Goal: Task Accomplishment & Management: Use online tool/utility

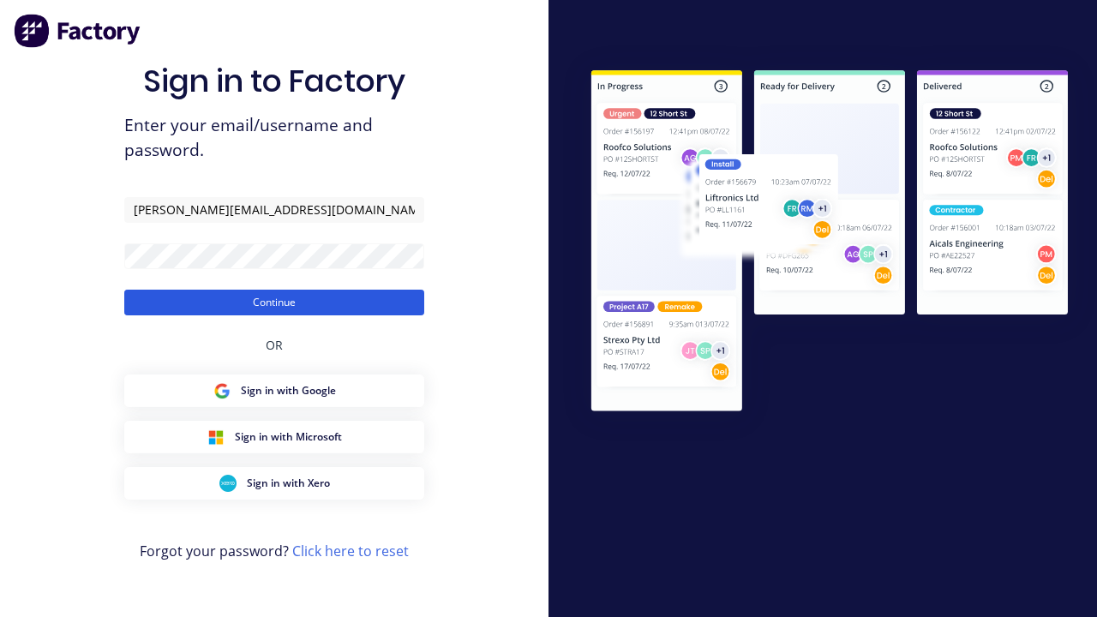
click at [274, 302] on button "Continue" at bounding box center [274, 303] width 300 height 26
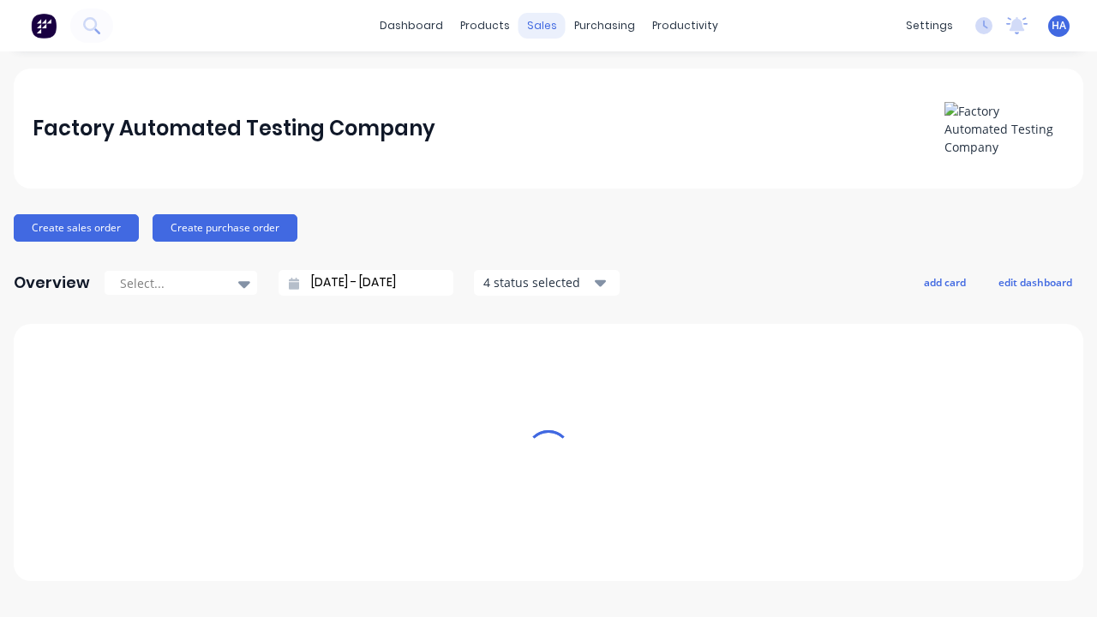
click at [542, 26] on div "sales" at bounding box center [541, 26] width 47 height 26
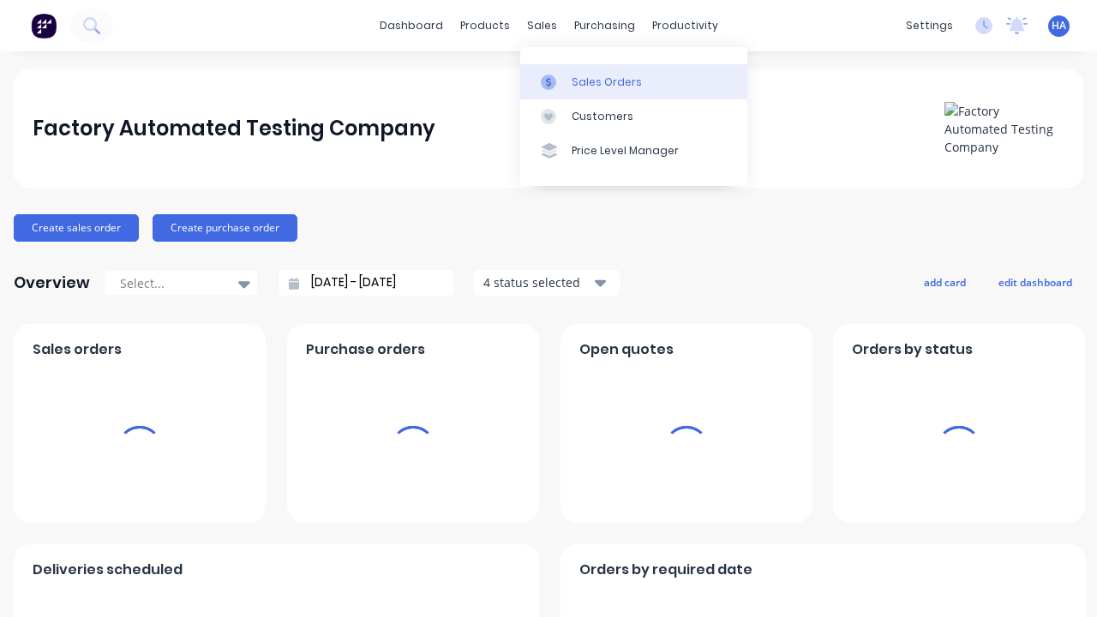
click at [633, 81] on div "Sales Orders" at bounding box center [607, 82] width 70 height 15
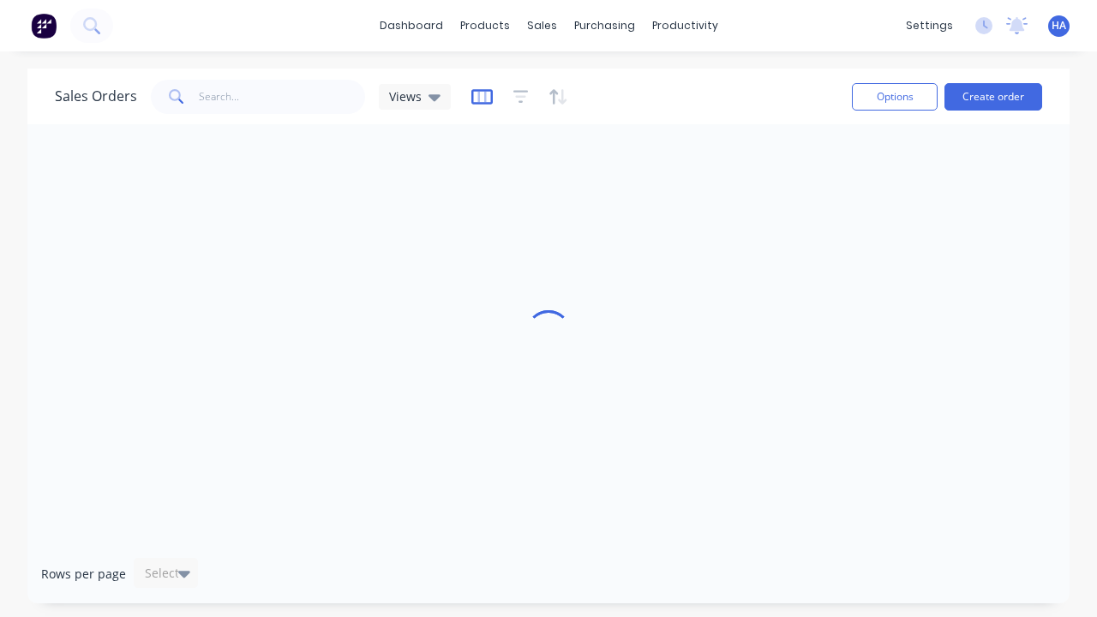
click at [479, 96] on icon "button" at bounding box center [481, 96] width 21 height 17
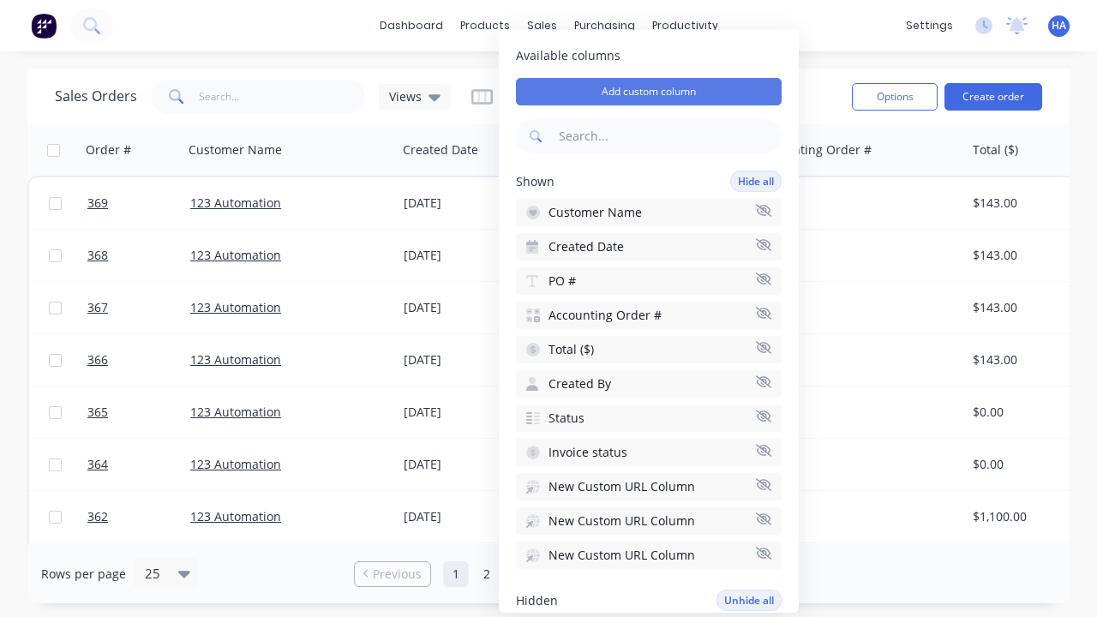
click at [649, 92] on button "Add custom column" at bounding box center [649, 91] width 266 height 27
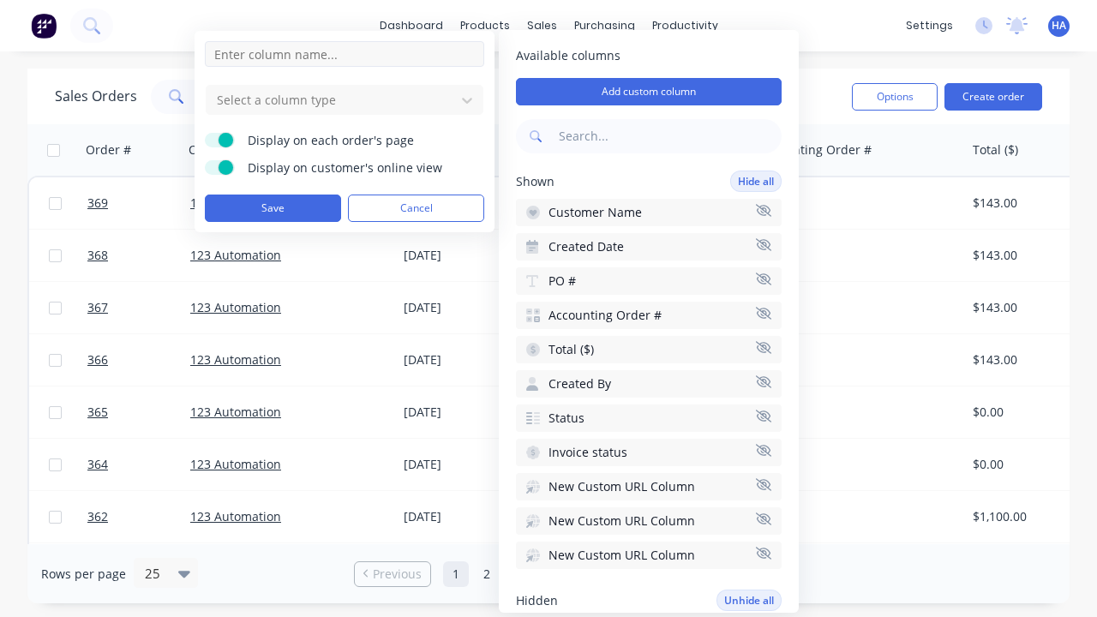
click at [344, 54] on input at bounding box center [344, 54] width 279 height 26
type input "New Custom Checkbox Column"
click at [331, 99] on div at bounding box center [330, 99] width 231 height 21
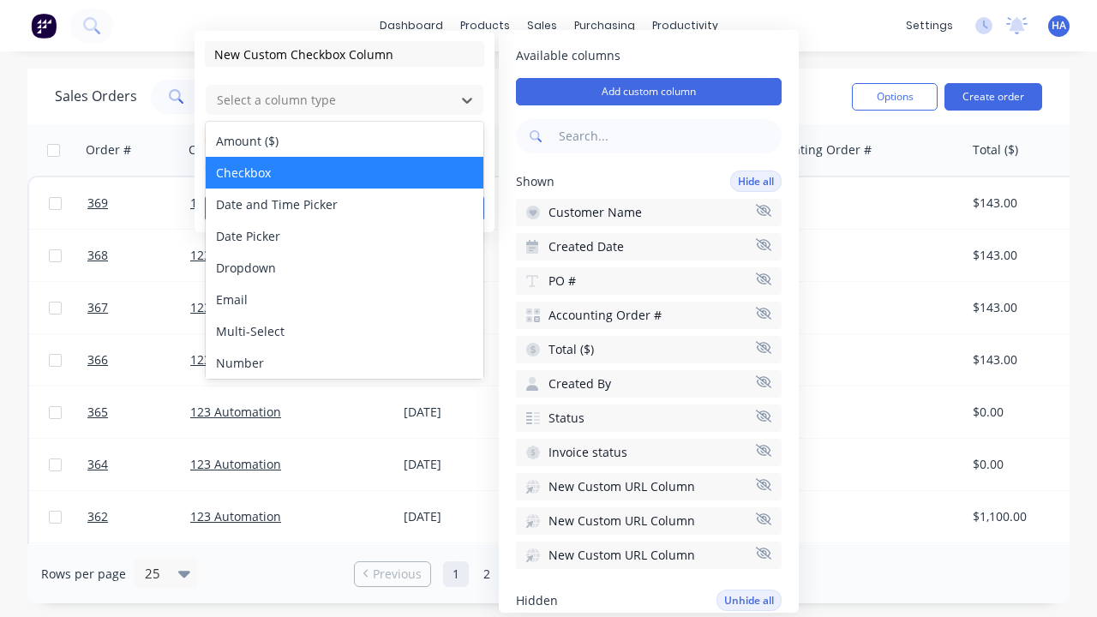
click at [344, 172] on div "Checkbox" at bounding box center [345, 173] width 278 height 32
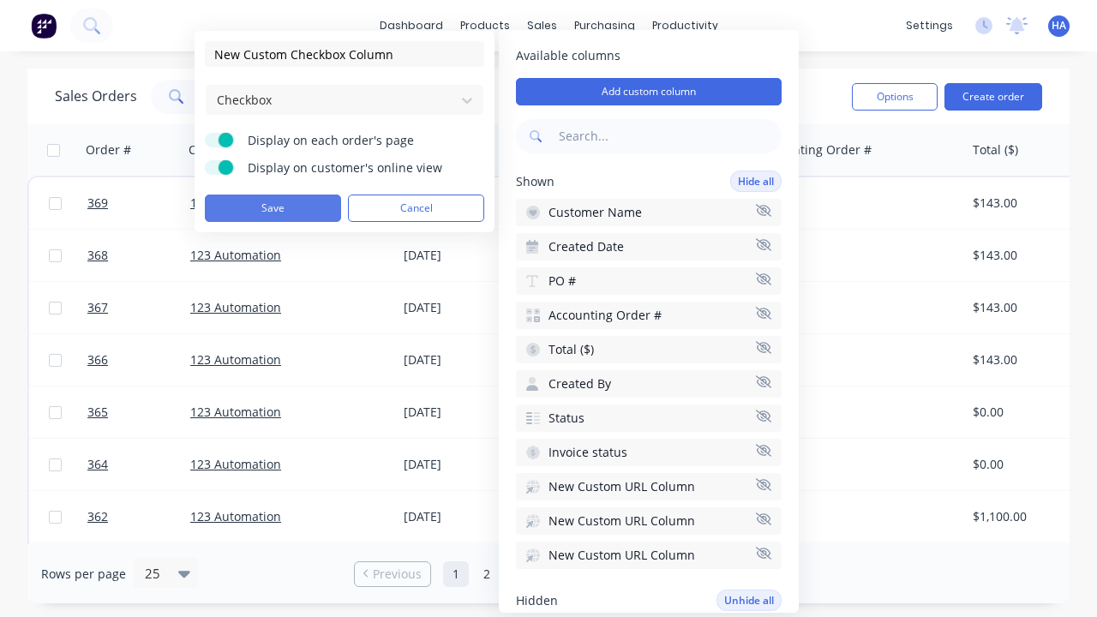
click at [272, 208] on button "Save" at bounding box center [273, 207] width 136 height 27
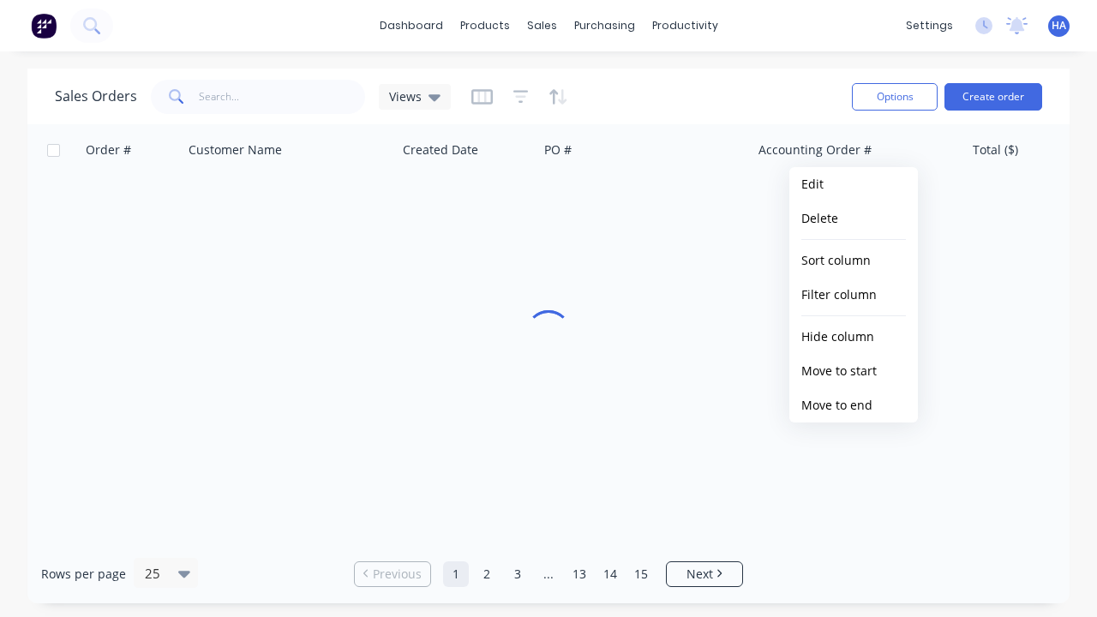
scroll to position [0, 1557]
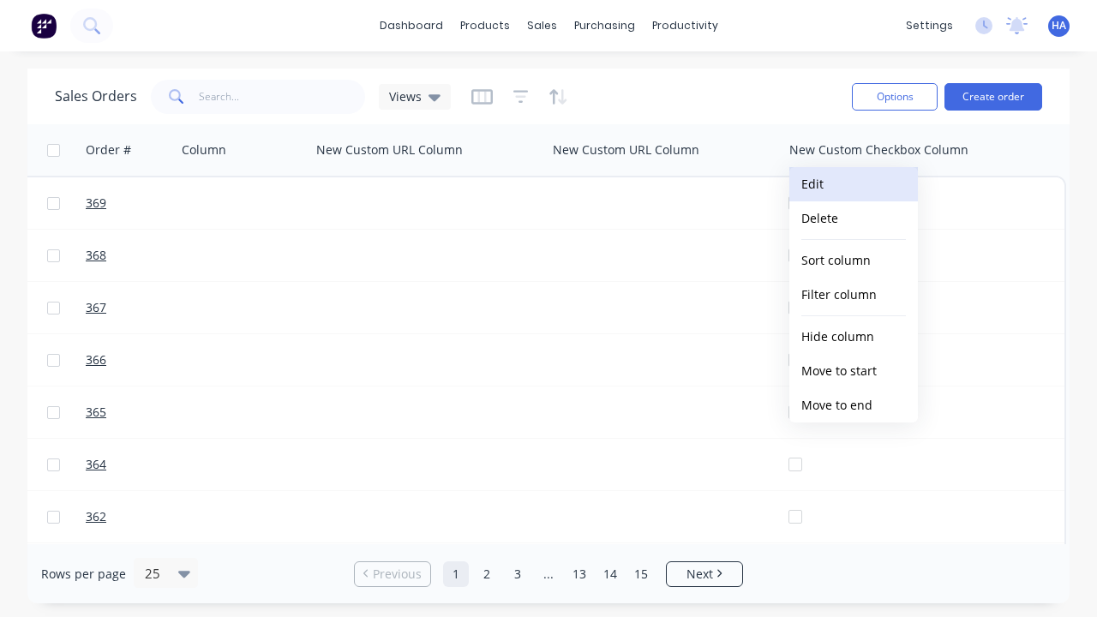
click at [853, 184] on button "Edit" at bounding box center [853, 184] width 129 height 34
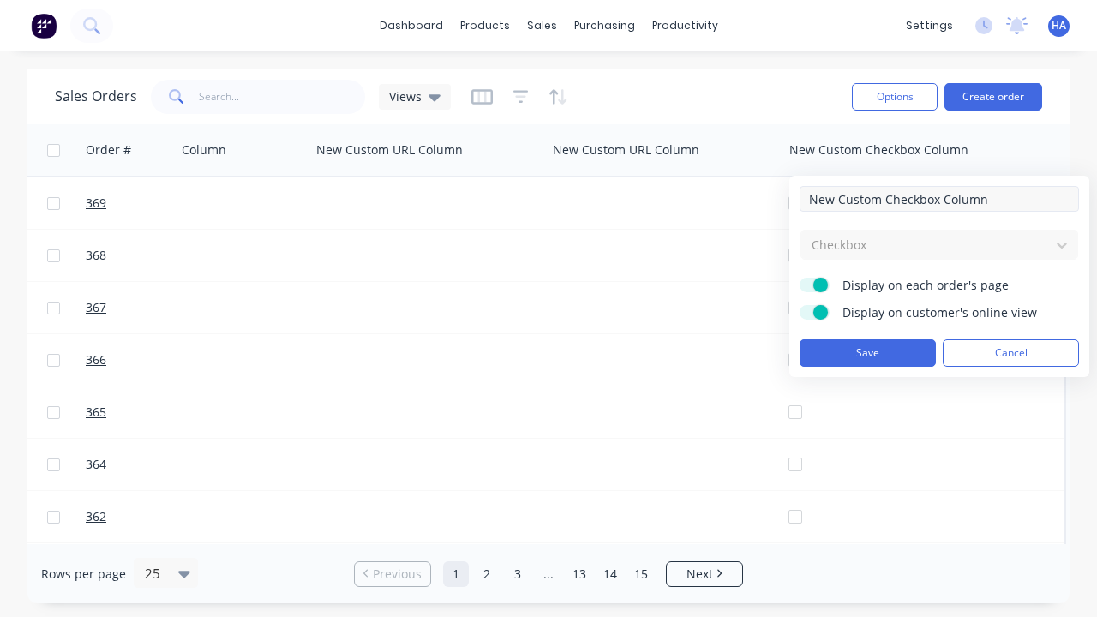
click at [939, 199] on input "New Custom Checkbox Column" at bounding box center [938, 199] width 279 height 26
type input "New Custom Checkbox Column - Updated"
click at [867, 353] on button "Save" at bounding box center [867, 352] width 136 height 27
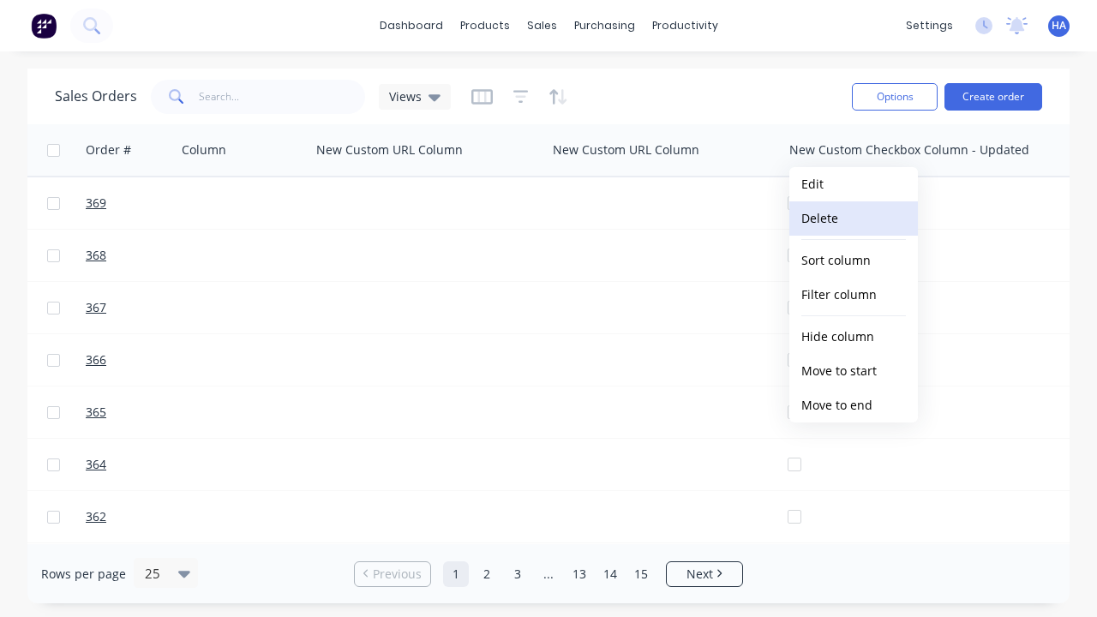
click at [853, 218] on button "Delete" at bounding box center [853, 218] width 129 height 34
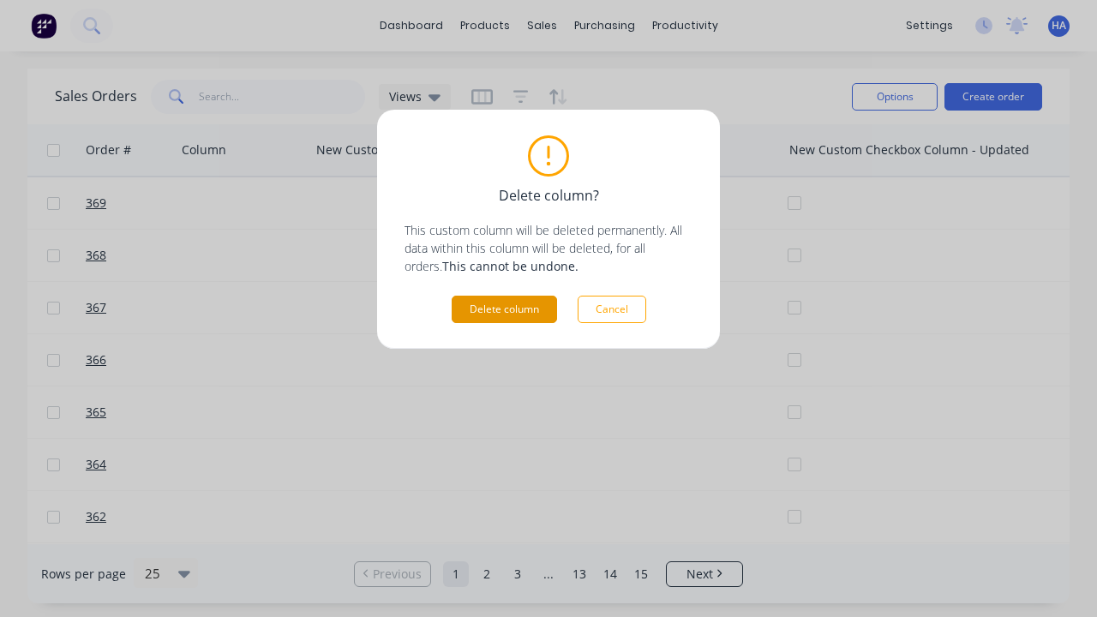
click at [504, 309] on button "Delete column" at bounding box center [504, 309] width 105 height 27
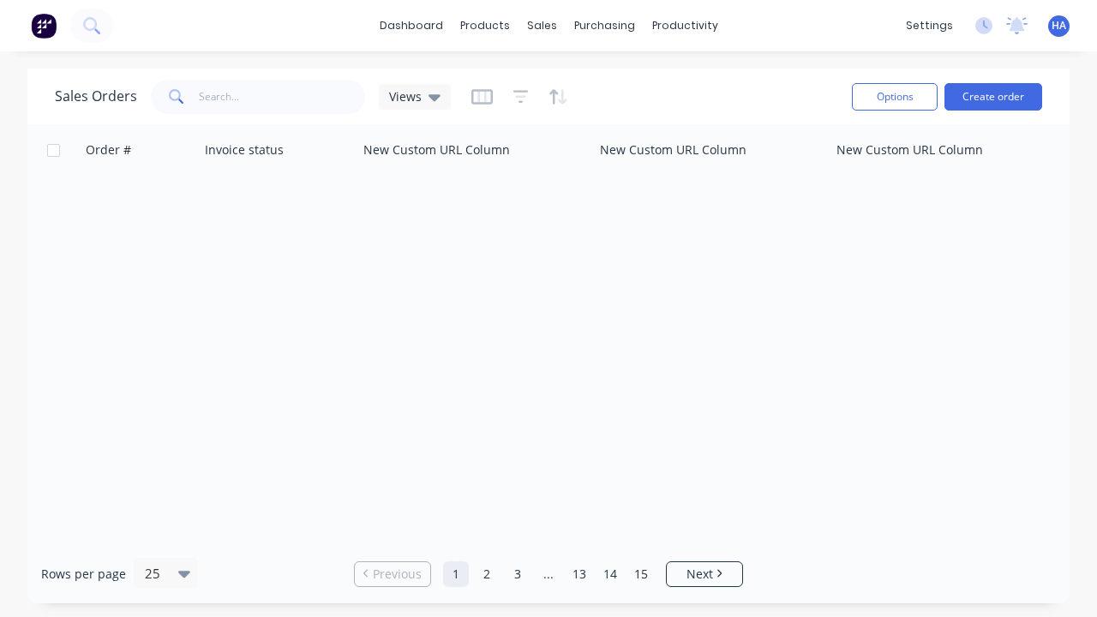
scroll to position [0, 1273]
